Goal: Contribute content

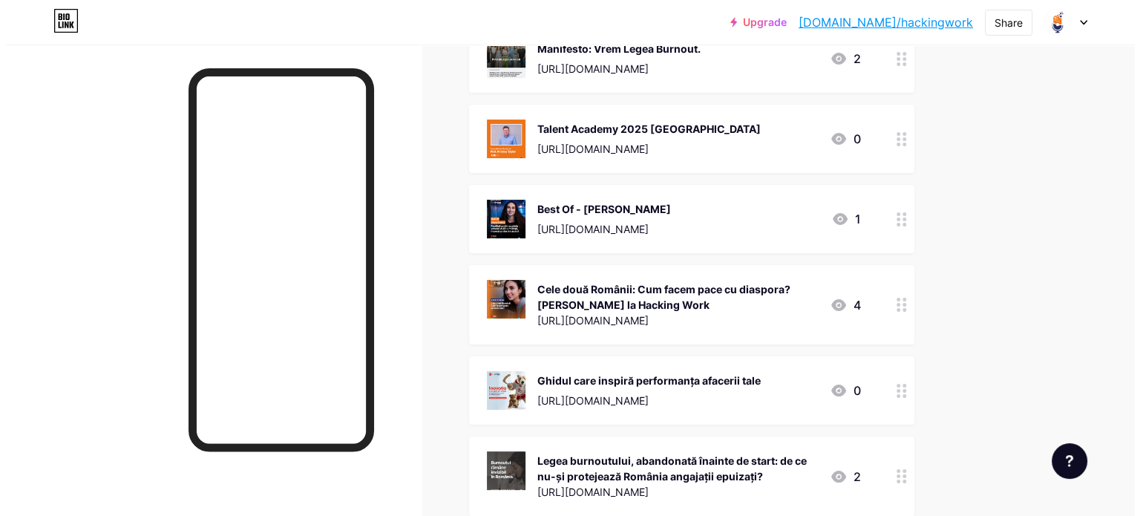
scroll to position [229, 0]
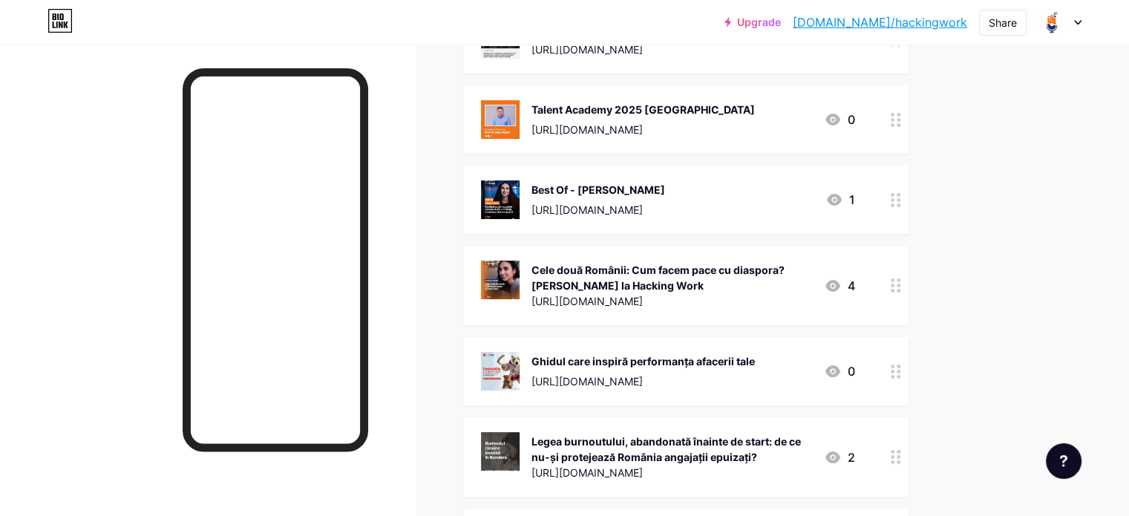
click at [901, 285] on icon at bounding box center [896, 285] width 10 height 14
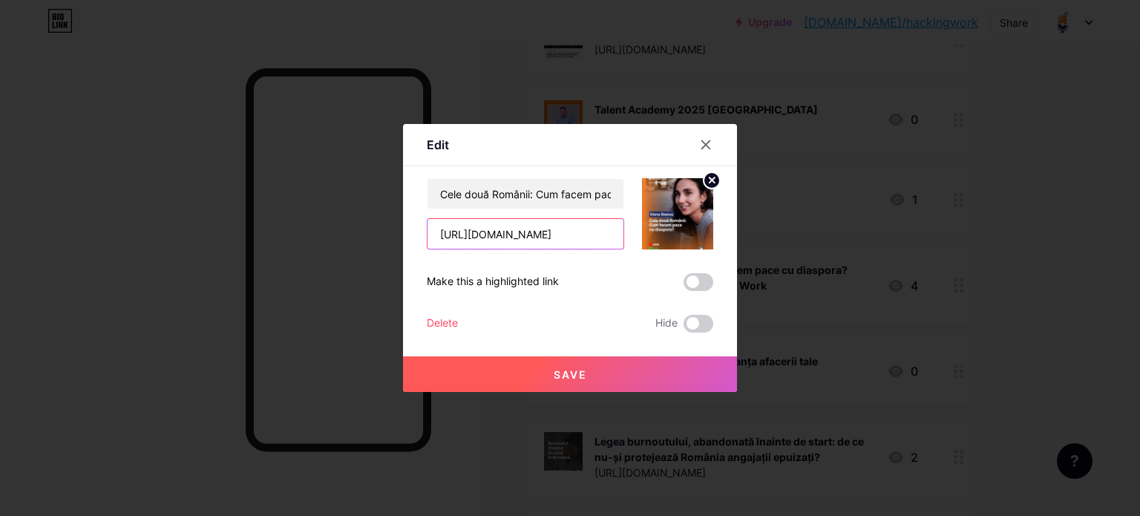
click at [595, 230] on input "[URL][DOMAIN_NAME]" at bounding box center [526, 234] width 196 height 30
paste input "a0bGRMxYxSs&t=89"
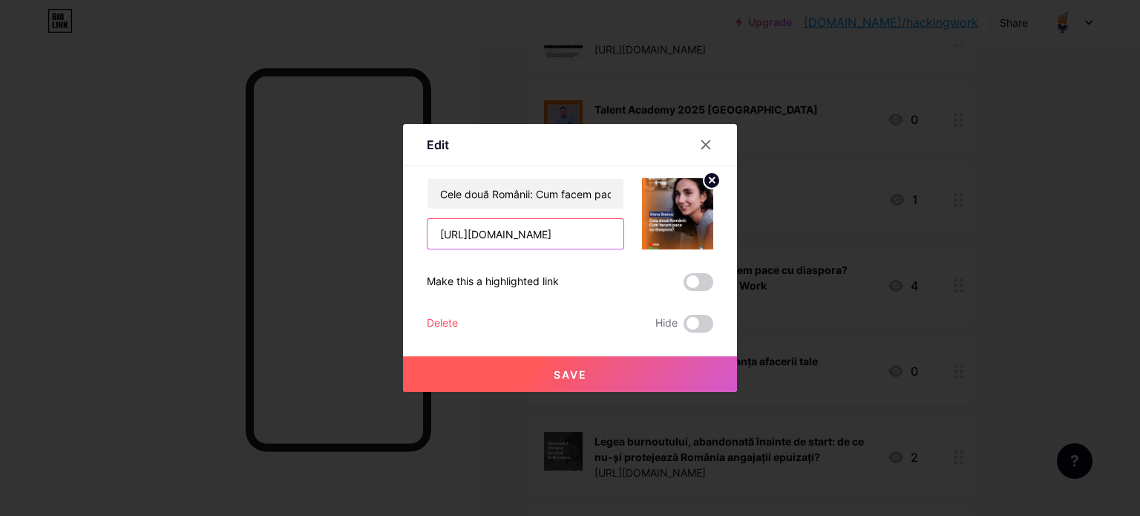
type input "[URL][DOMAIN_NAME]"
click at [704, 179] on circle at bounding box center [712, 180] width 16 height 16
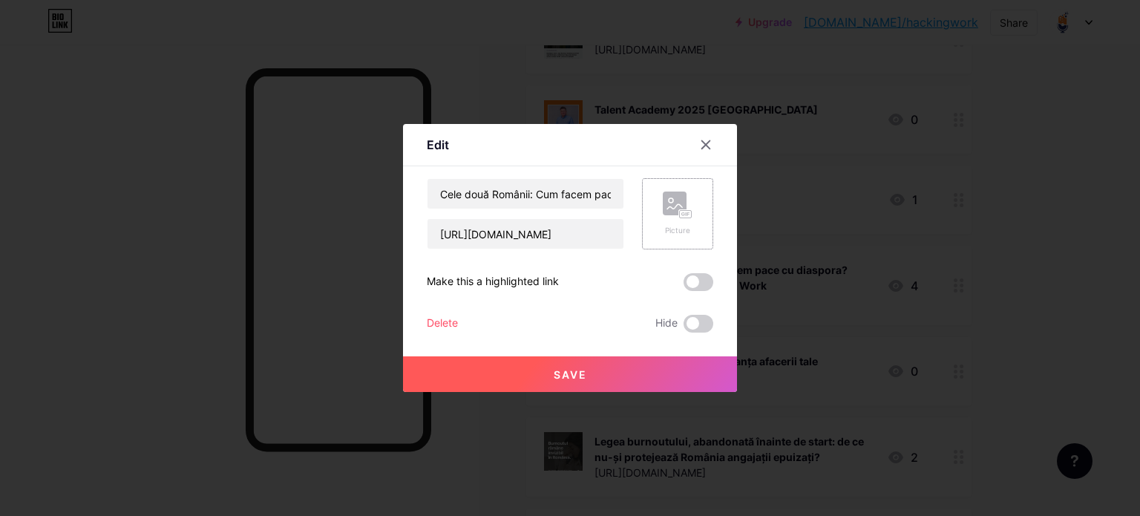
click at [677, 200] on rect at bounding box center [675, 203] width 24 height 24
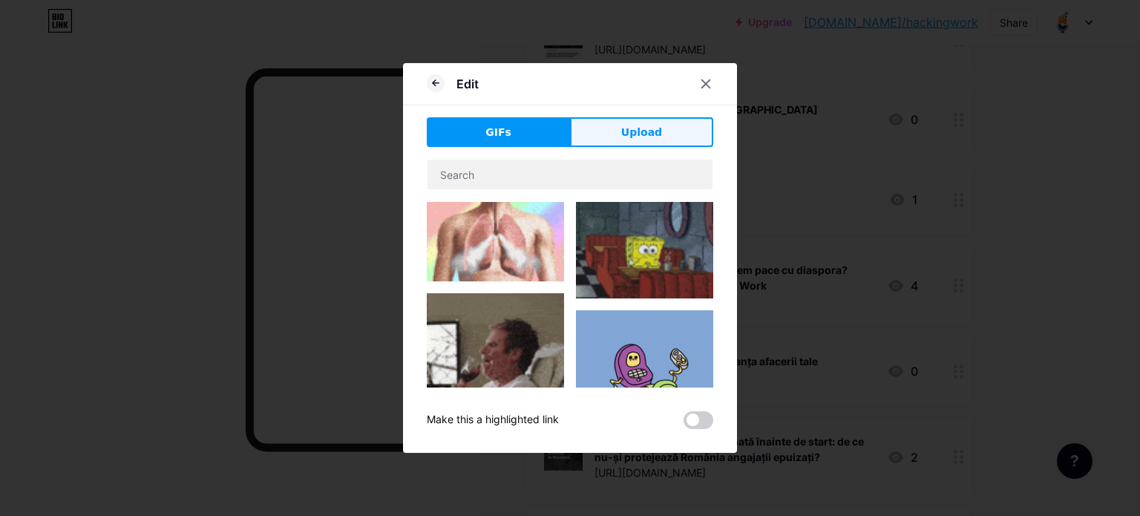
click at [645, 131] on span "Upload" at bounding box center [641, 133] width 41 height 16
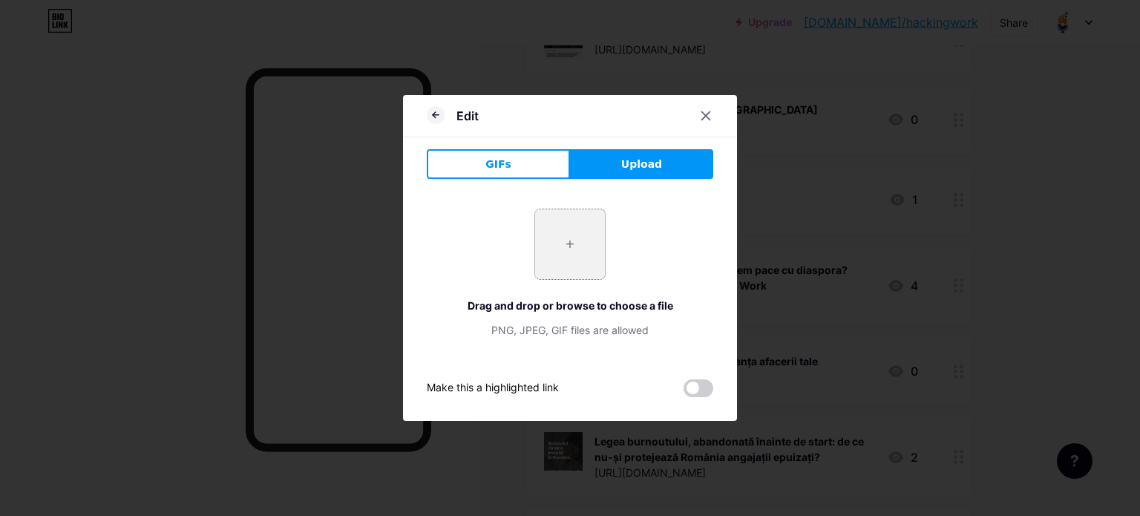
click at [574, 226] on input "file" at bounding box center [570, 244] width 70 height 70
type input "C:\fakepath\[PERSON_NAME] - Cele două Românii care nu-și mai vorbesc_ Comunicar…"
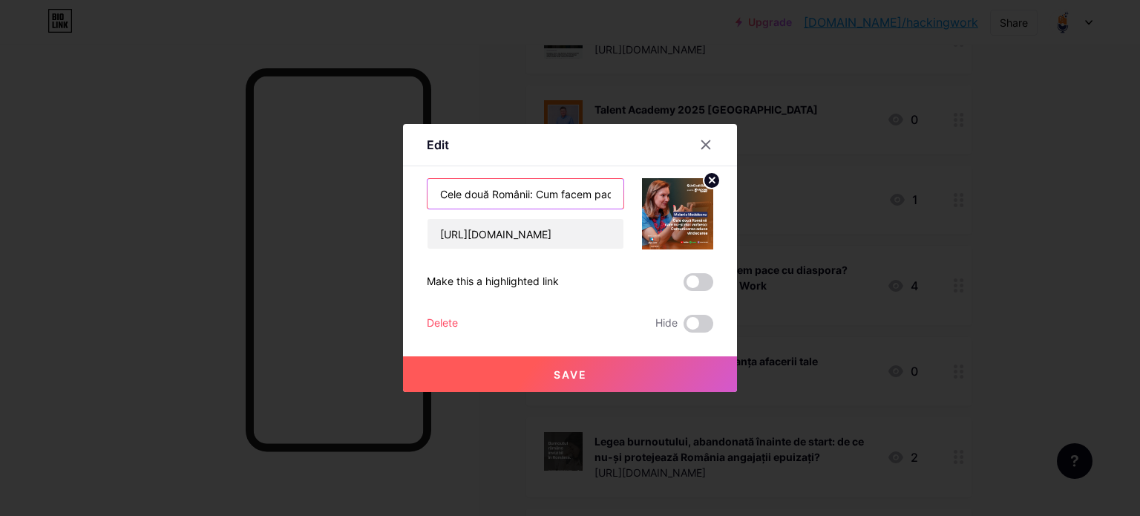
click at [529, 192] on input "Cele două Românii: Cum facem pace cu diaspora? [PERSON_NAME] la Hacking Work" at bounding box center [526, 194] width 196 height 30
paste input "care nu-și mai vorbesc: Comunicarea aduce vindecarea, spune [PERSON_NAME]"
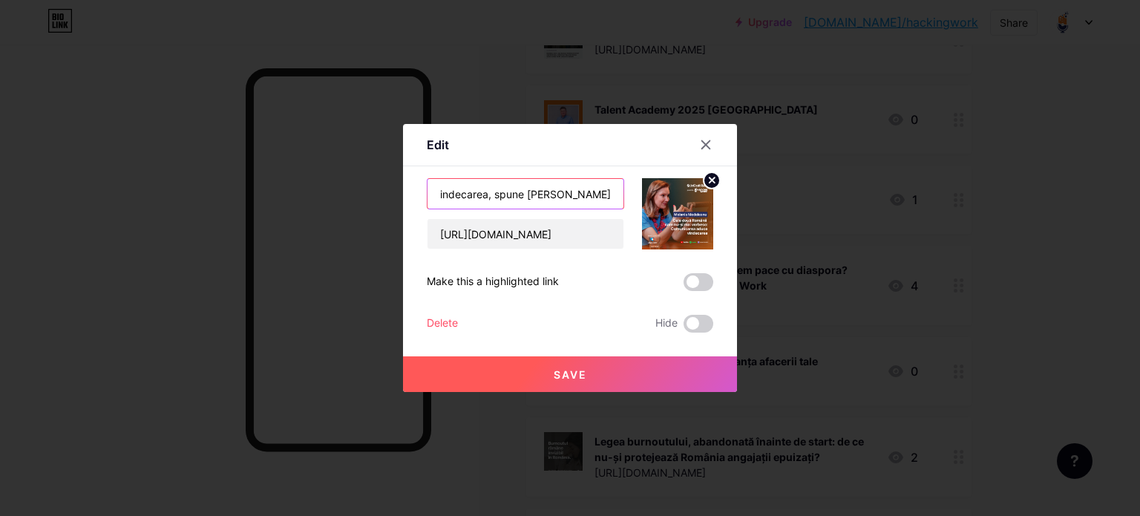
type input "Cele două Românii care nu-și mai vorbesc: Comunicarea aduce vindecarea, spune […"
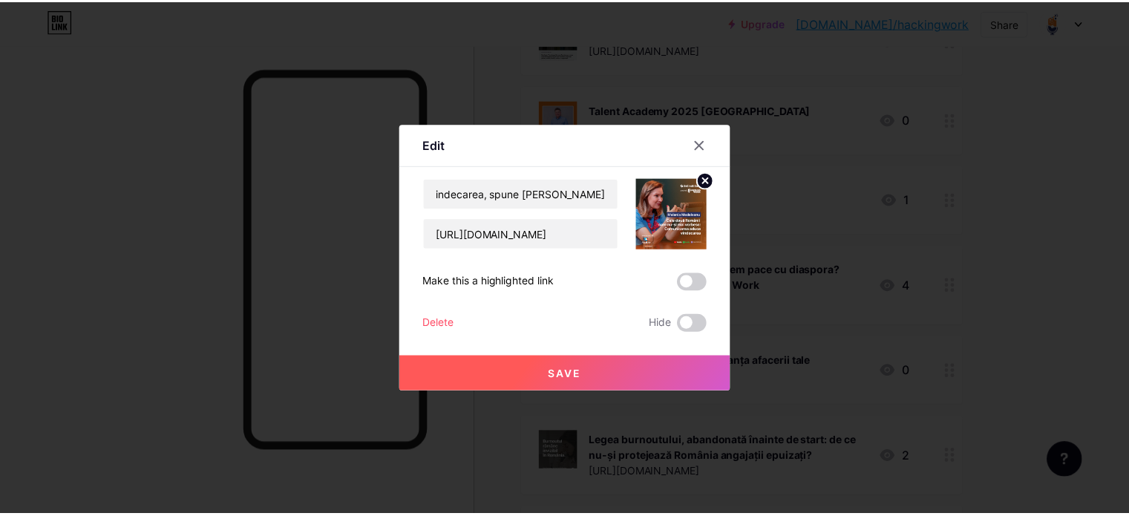
scroll to position [0, 0]
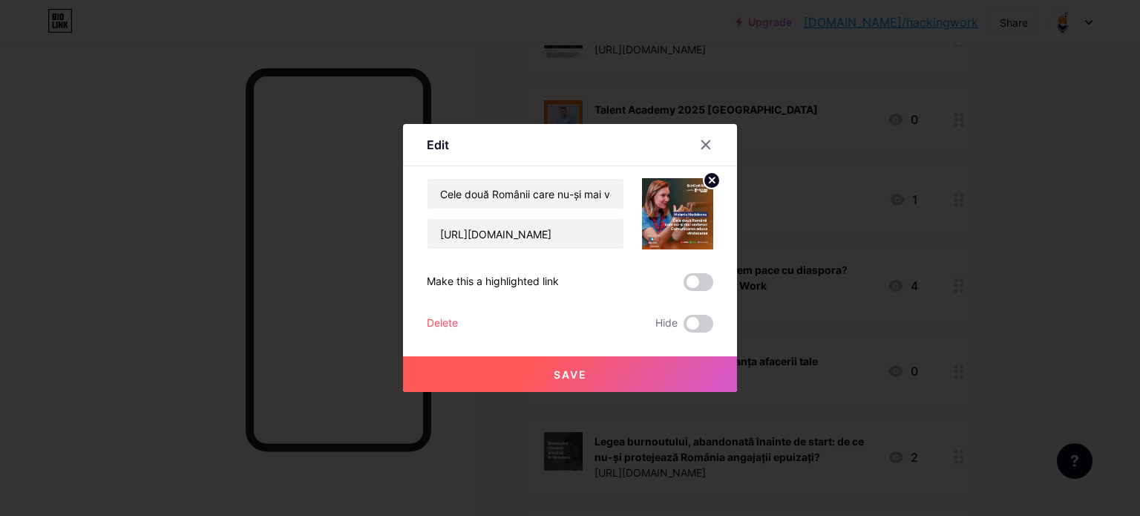
click at [629, 373] on button "Save" at bounding box center [570, 374] width 334 height 36
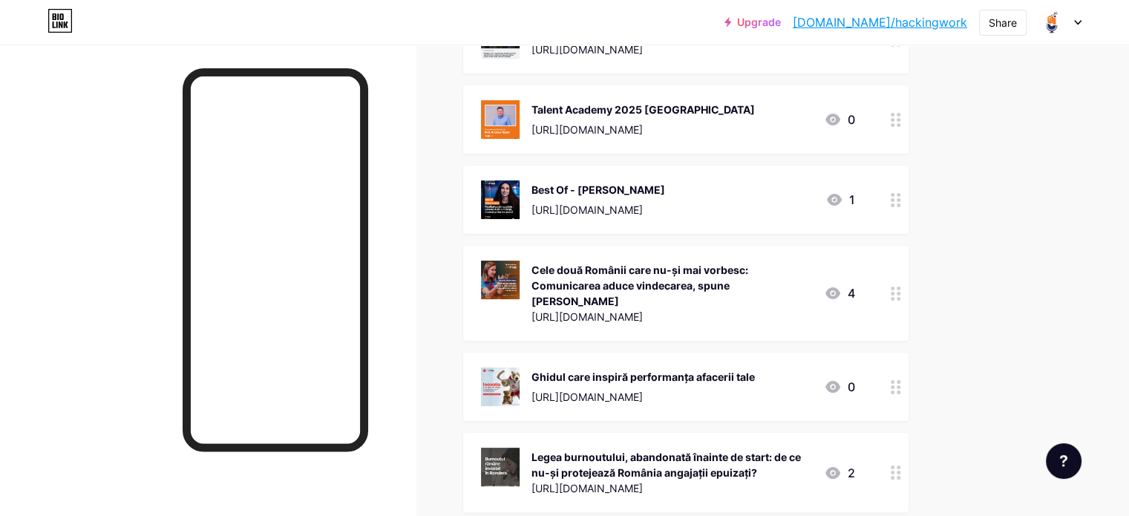
click at [799, 280] on div "Cele două Românii care nu-și mai vorbesc: Comunicarea aduce vindecarea, spune […" at bounding box center [671, 285] width 281 height 47
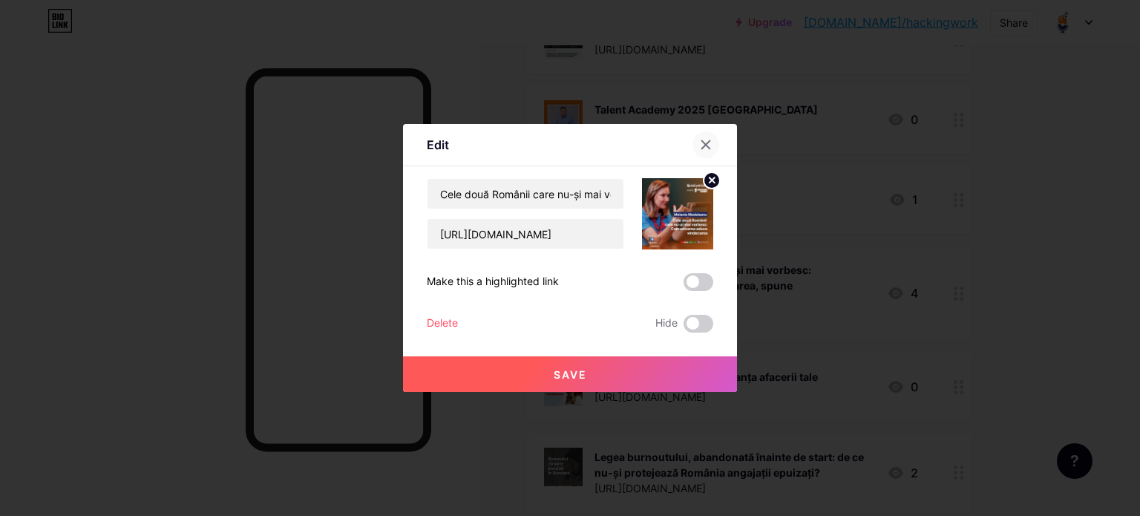
click at [699, 135] on div at bounding box center [705, 144] width 27 height 27
